Goal: Task Accomplishment & Management: Manage account settings

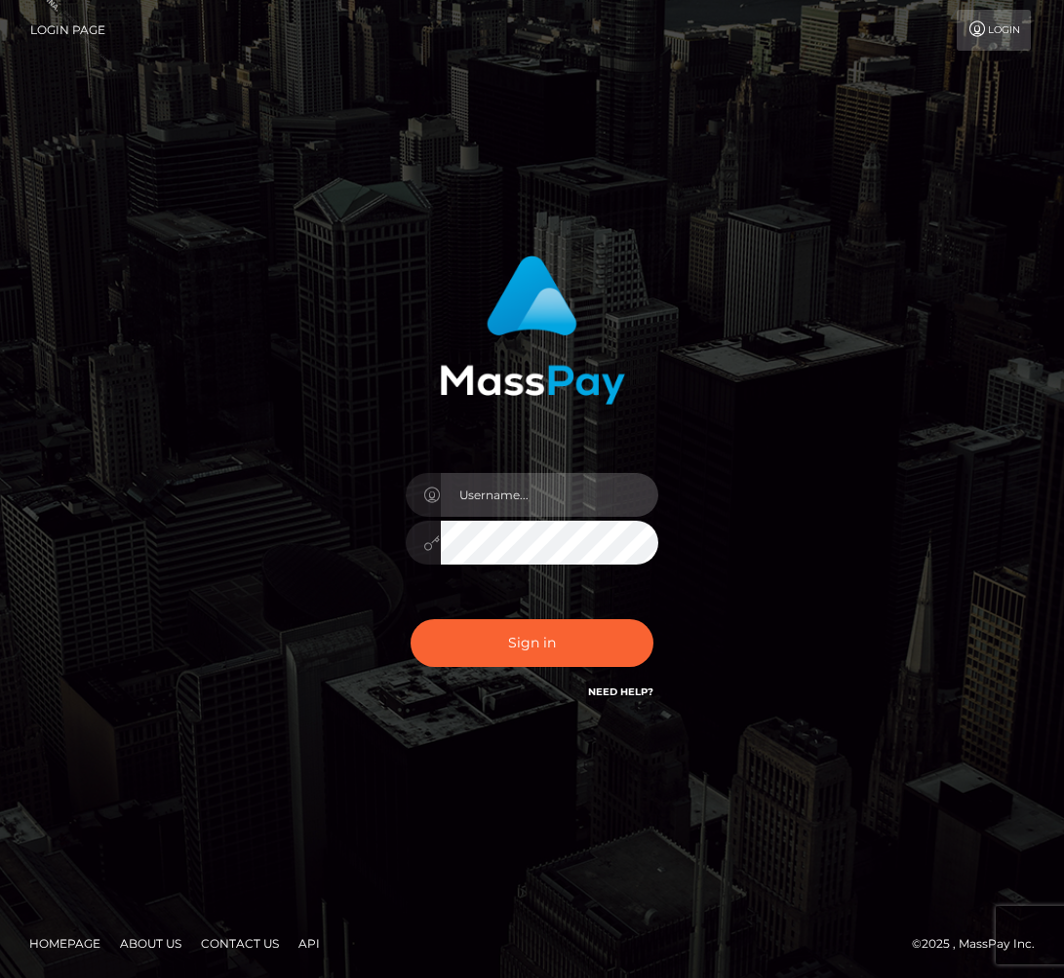
type input "Veska.megabonanza"
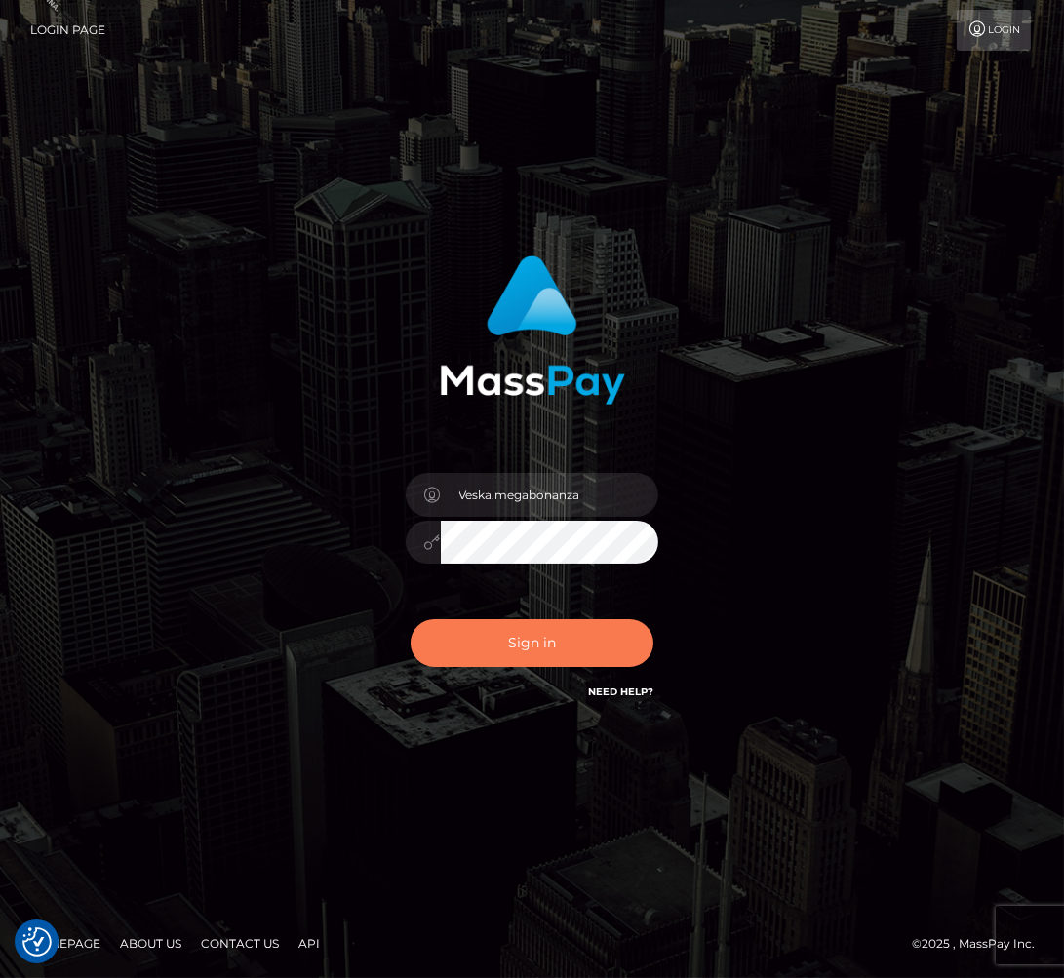
click at [513, 631] on button "Sign in" at bounding box center [533, 643] width 244 height 48
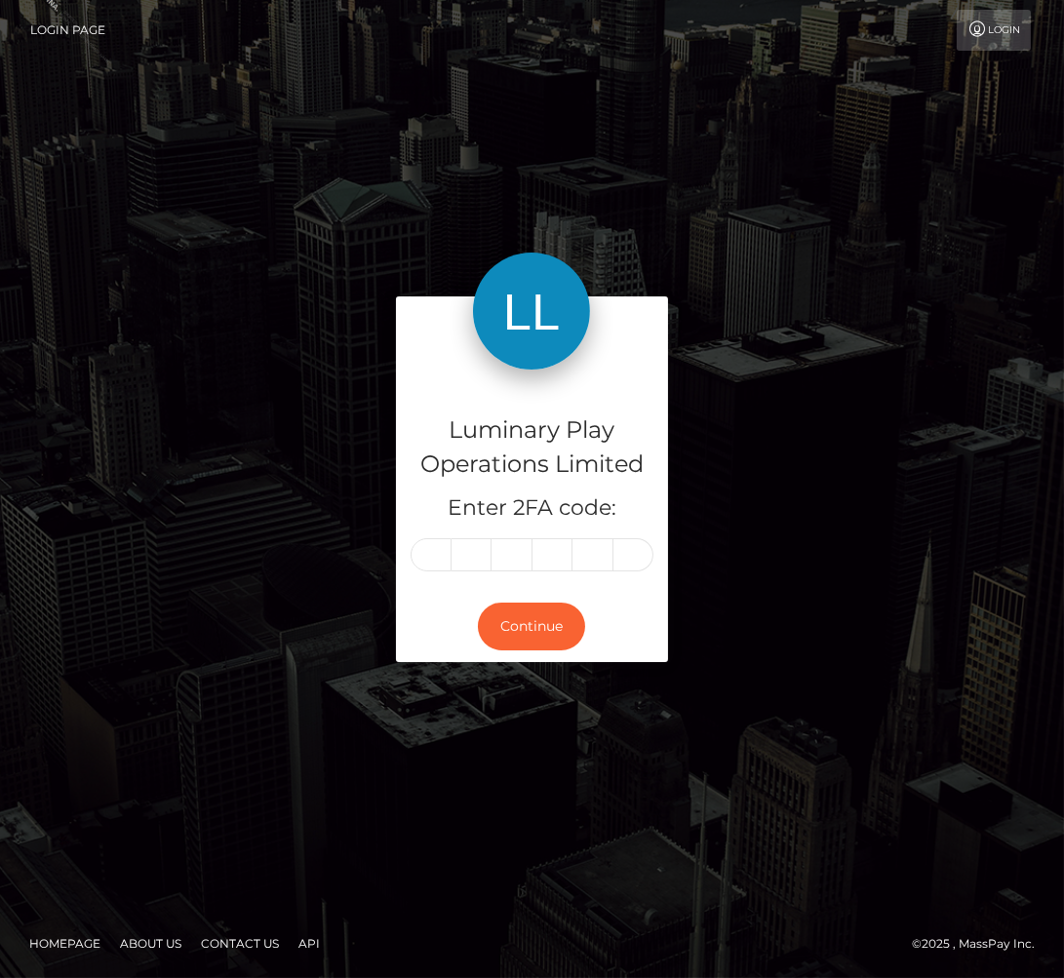
click at [429, 564] on input "text" at bounding box center [431, 554] width 41 height 33
type input "7"
type input "0"
type input "7"
type input "4"
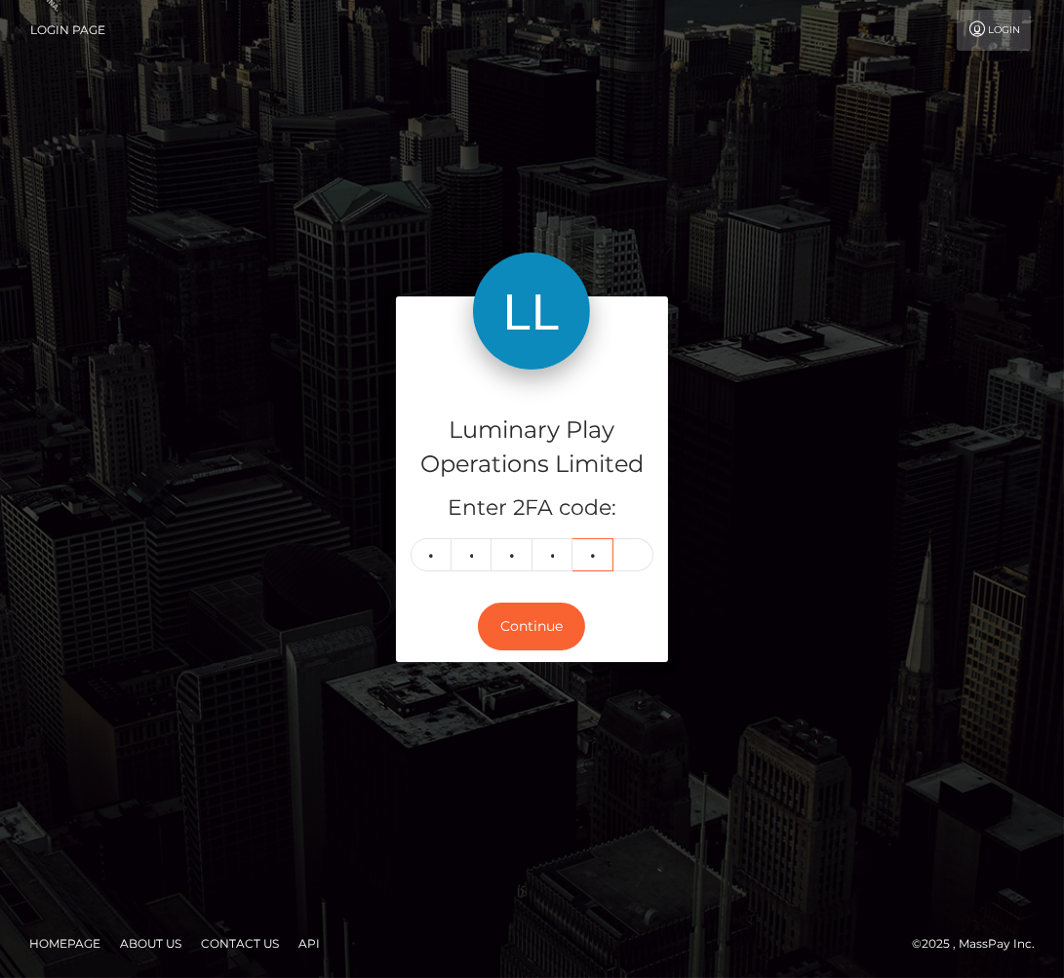
type input "0"
type input "9"
